Goal: Check status: Check status

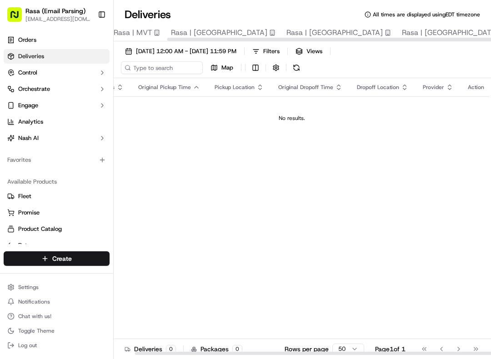
scroll to position [0, 130]
click at [368, 27] on span "Rasa | [GEOGRAPHIC_DATA]" at bounding box center [441, 32] width 96 height 11
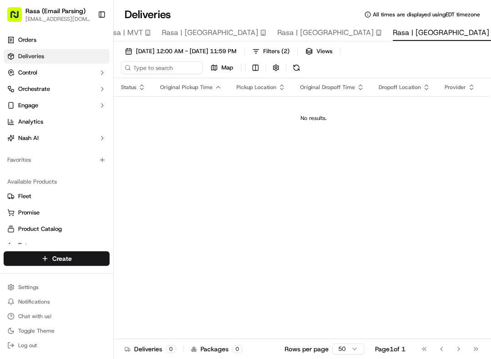
click at [186, 47] on button "[DATE] 12:00 AM - [DATE] 11:59 PM" at bounding box center [181, 51] width 120 height 13
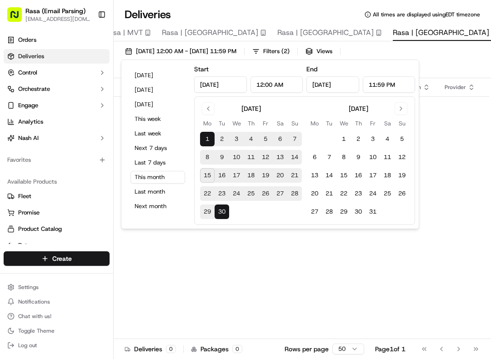
click at [201, 168] on button "15" at bounding box center [207, 175] width 15 height 15
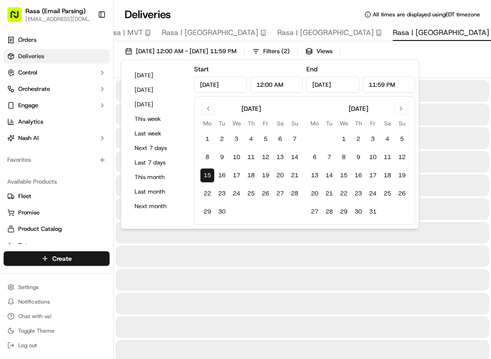
type input "[DATE]"
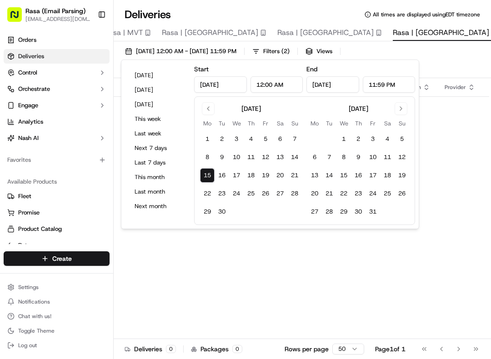
click at [226, 289] on div "Status Original Pickup Time Pickup Location Original Dropoff Time Dropoff Locat…" at bounding box center [314, 216] width 400 height 277
